Goal: Information Seeking & Learning: Find specific fact

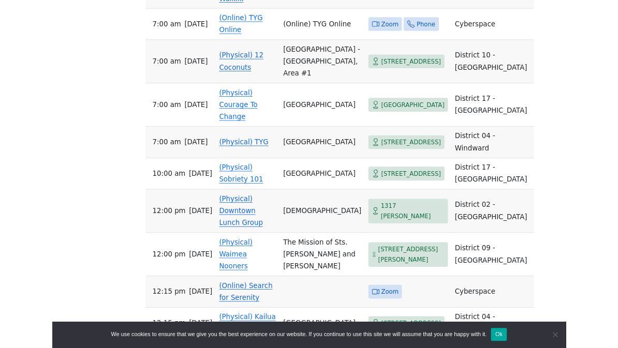
scroll to position [711, 0]
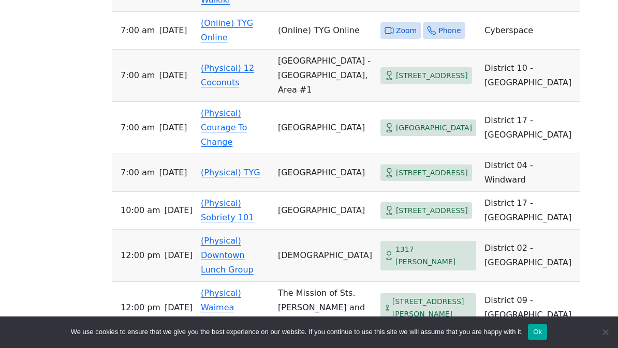
click at [407, 50] on td "[STREET_ADDRESS]" at bounding box center [428, 76] width 104 height 52
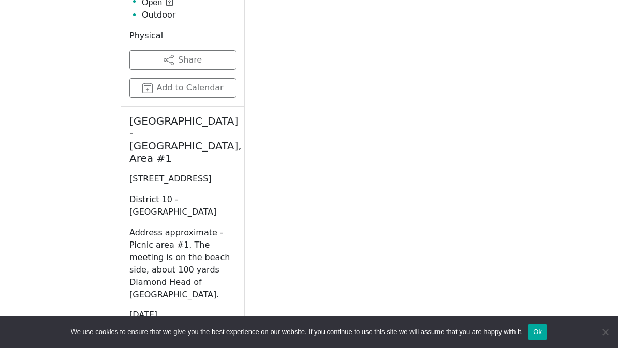
scroll to position [508, 0]
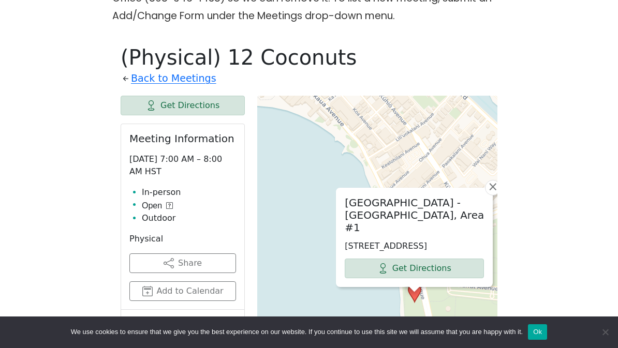
click at [429, 96] on div "[GEOGRAPHIC_DATA] - [GEOGRAPHIC_DATA] #1 [STREET_ADDRESS] Get Directions × Leaf…" at bounding box center [377, 354] width 240 height 517
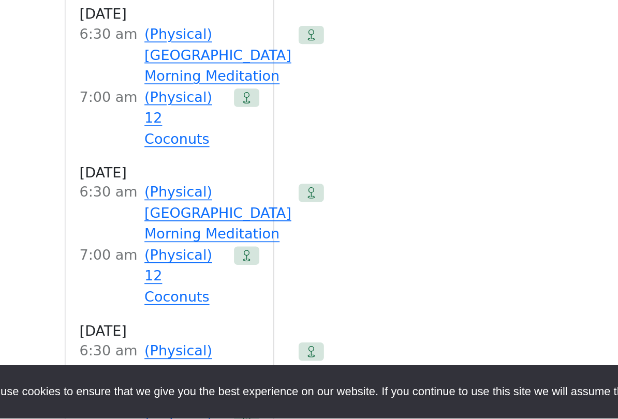
scroll to position [1130, 0]
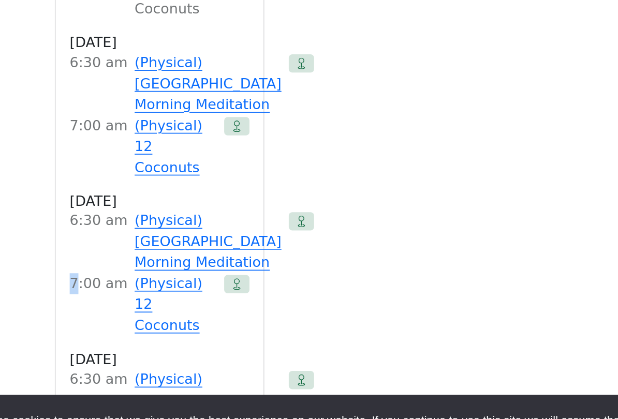
click at [249, 65] on div "Get Directions Meeting Information Wednesday 7:00 AM – 8:00 AM HST In-person Op…" at bounding box center [309, 297] width 377 height 1646
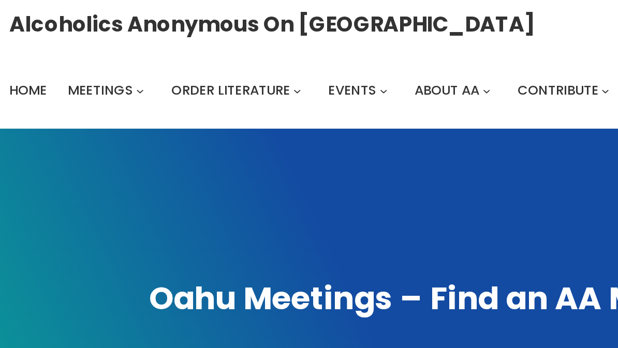
scroll to position [0, 0]
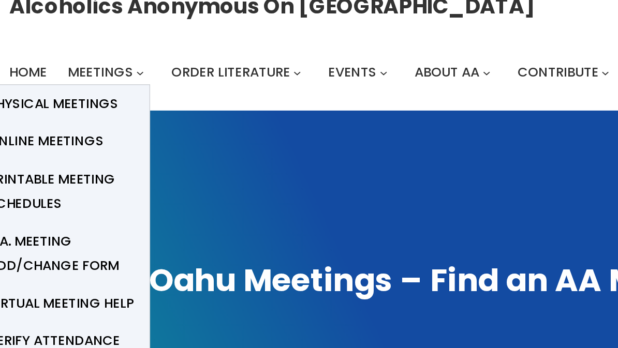
click at [48, 65] on span "Physical Meetings" at bounding box center [31, 72] width 77 height 14
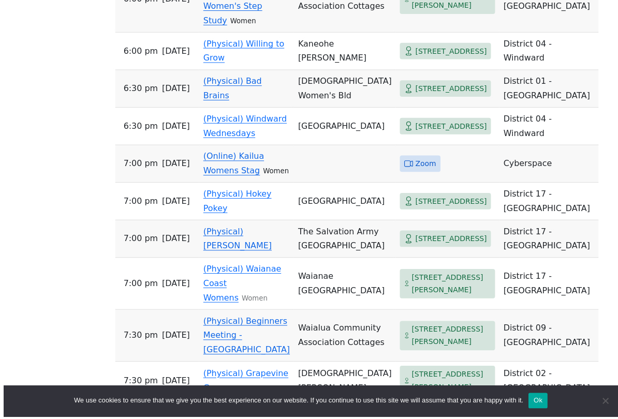
scroll to position [1407, 0]
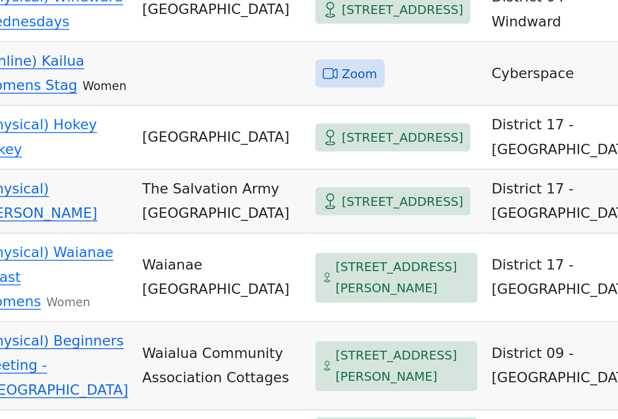
click at [498, 92] on td "District 01 - [GEOGRAPHIC_DATA]" at bounding box center [547, 87] width 99 height 38
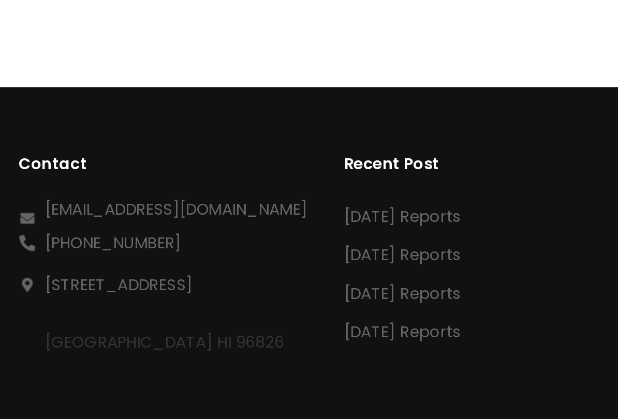
scroll to position [508, 0]
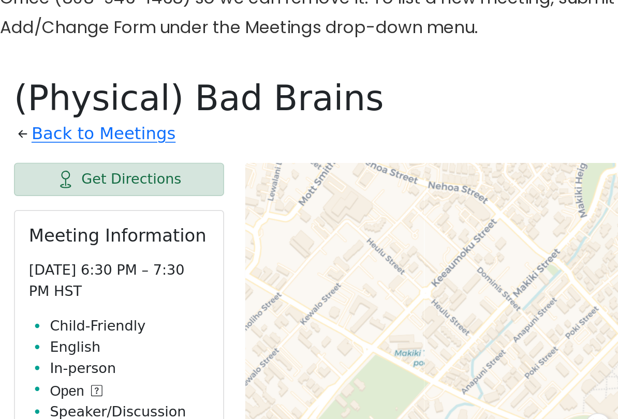
click at [257, 96] on div "[DEMOGRAPHIC_DATA] Women's Bld [STREET_ADDRESS] Get Directions × Leaflet | © Op…" at bounding box center [377, 354] width 240 height 517
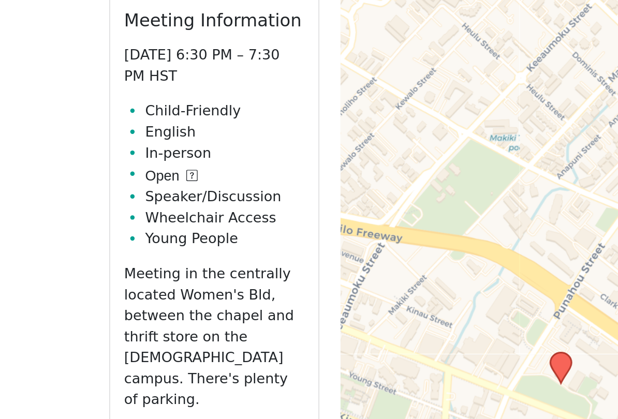
click at [257, 96] on div "Leaflet | © OpenStreetMap contributors © CARTO" at bounding box center [377, 354] width 240 height 517
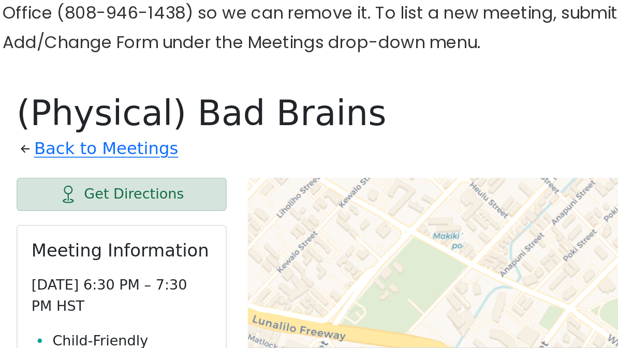
scroll to position [499, 0]
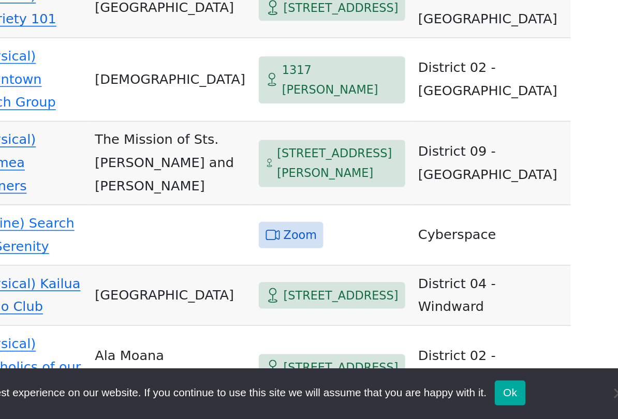
scroll to position [533, 0]
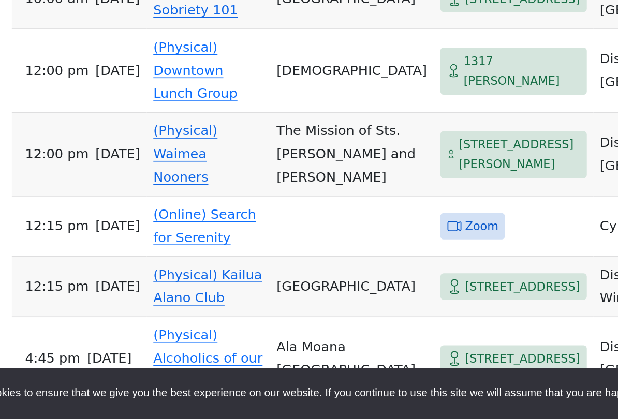
click at [201, 324] on link "(Physical) Kailua Alano Club" at bounding box center [235, 336] width 68 height 24
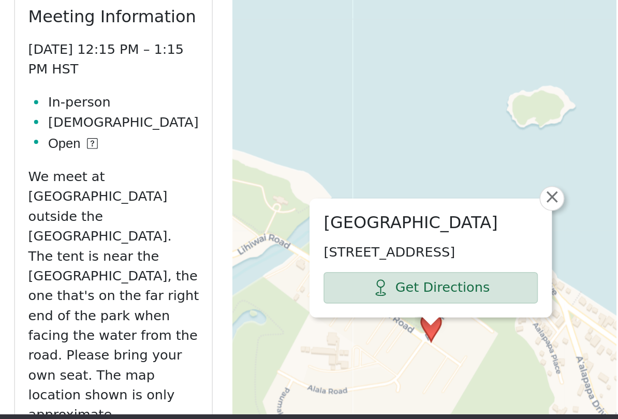
click at [357, 96] on div "Kailua Beach Park 104 Alala Rd, Kailua, HI 96734, USA Get Directions × Leaflet …" at bounding box center [377, 354] width 240 height 517
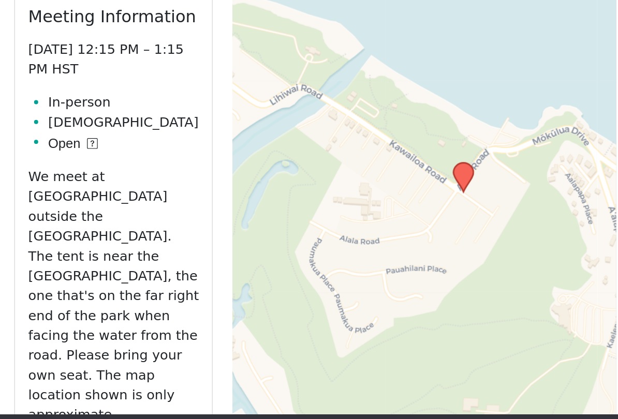
click at [353, 96] on div "Leaflet | © OpenStreetMap contributors © CARTO" at bounding box center [377, 354] width 240 height 517
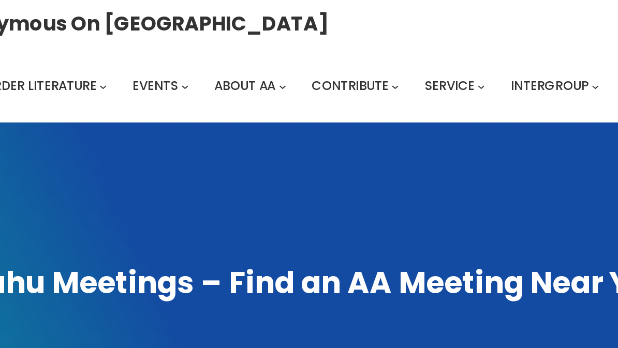
scroll to position [0, 0]
